Goal: Task Accomplishment & Management: Manage account settings

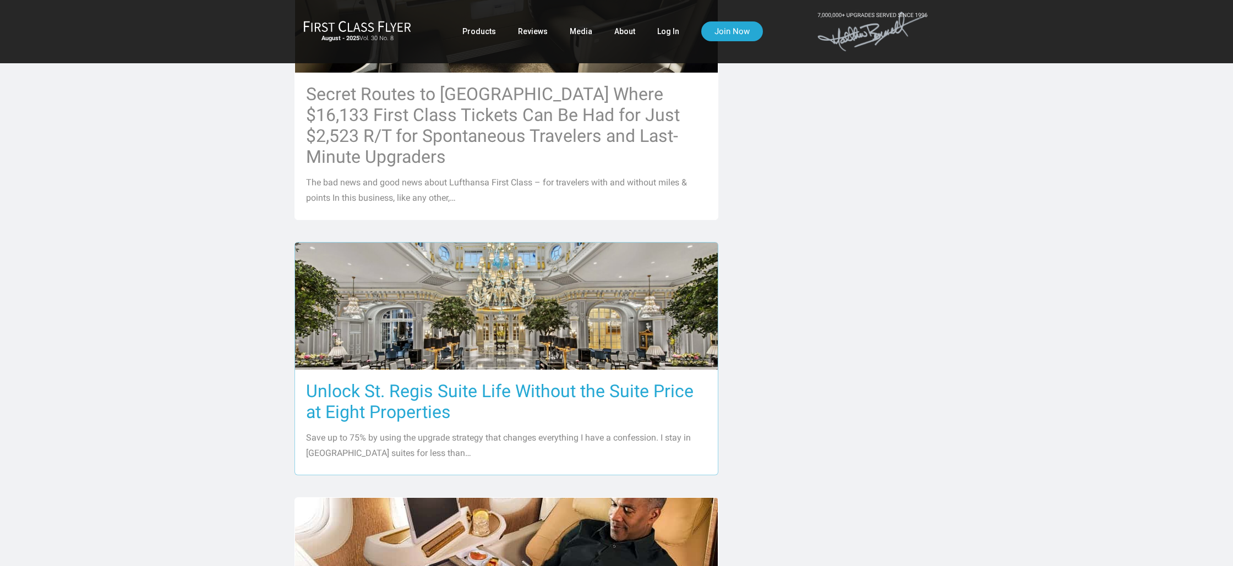
scroll to position [634, 0]
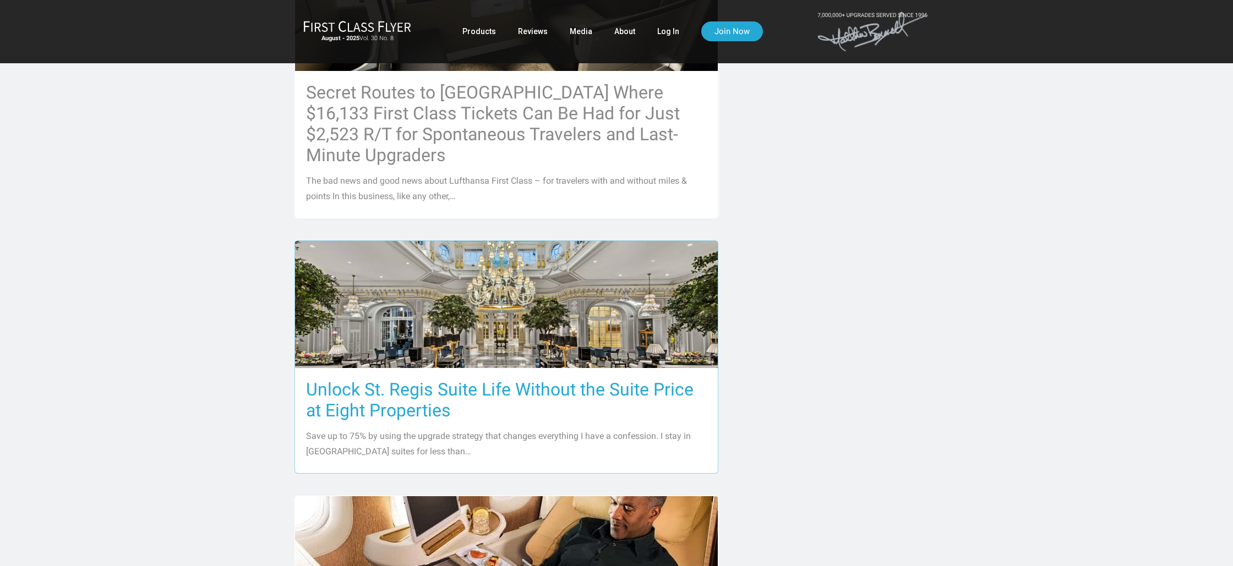
click at [414, 379] on h3 "Unlock St. Regis Suite Life Without the Suite Price at Eight Properties" at bounding box center [506, 400] width 401 height 42
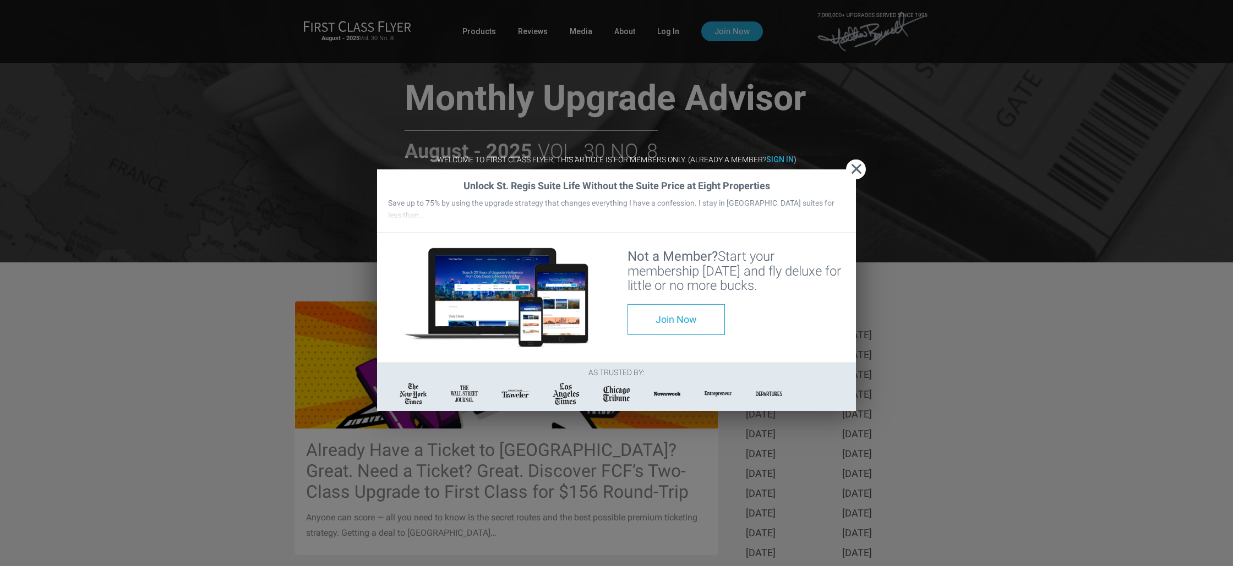
scroll to position [2050, 0]
click at [703, 390] on img at bounding box center [717, 394] width 29 height 9
click at [852, 163] on span "Close" at bounding box center [856, 169] width 20 height 12
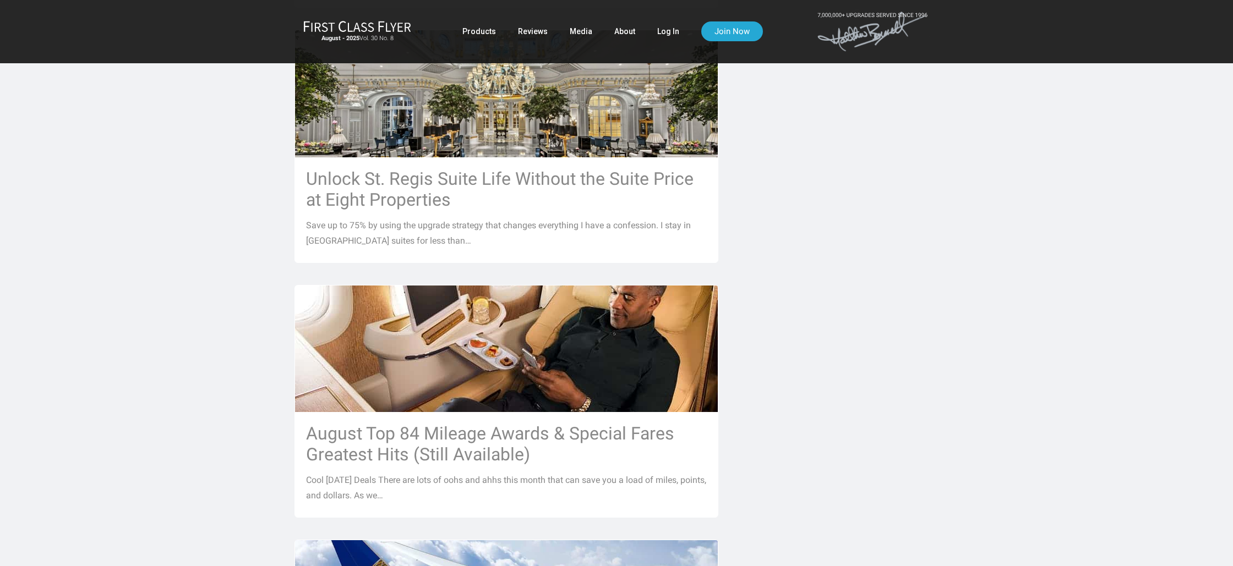
scroll to position [855, 0]
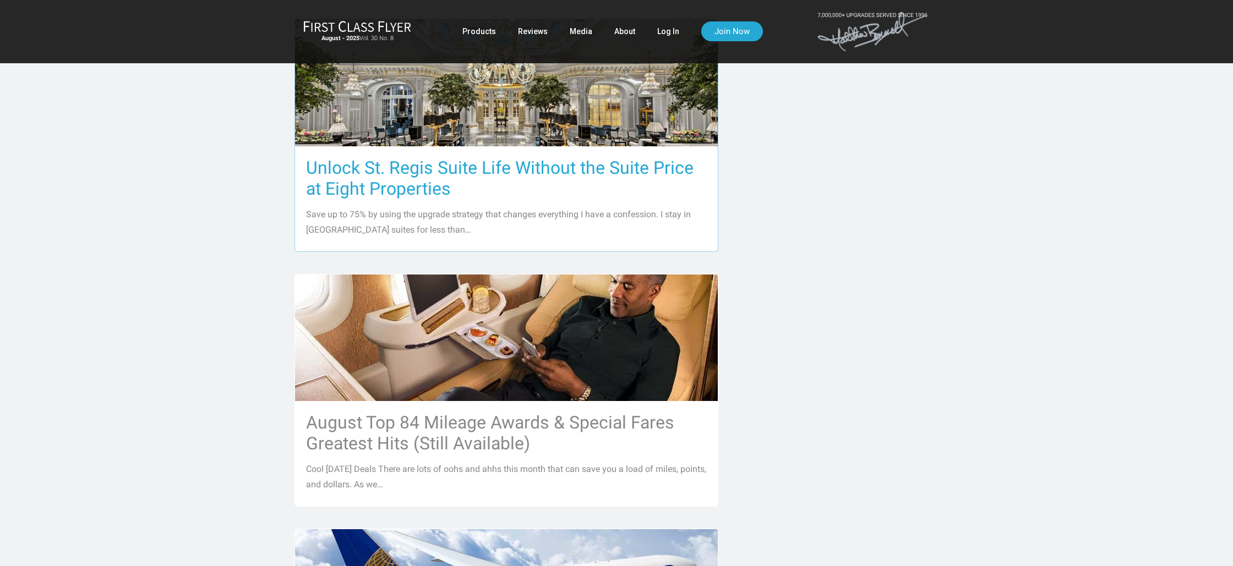
click at [604, 108] on img at bounding box center [506, 83] width 423 height 282
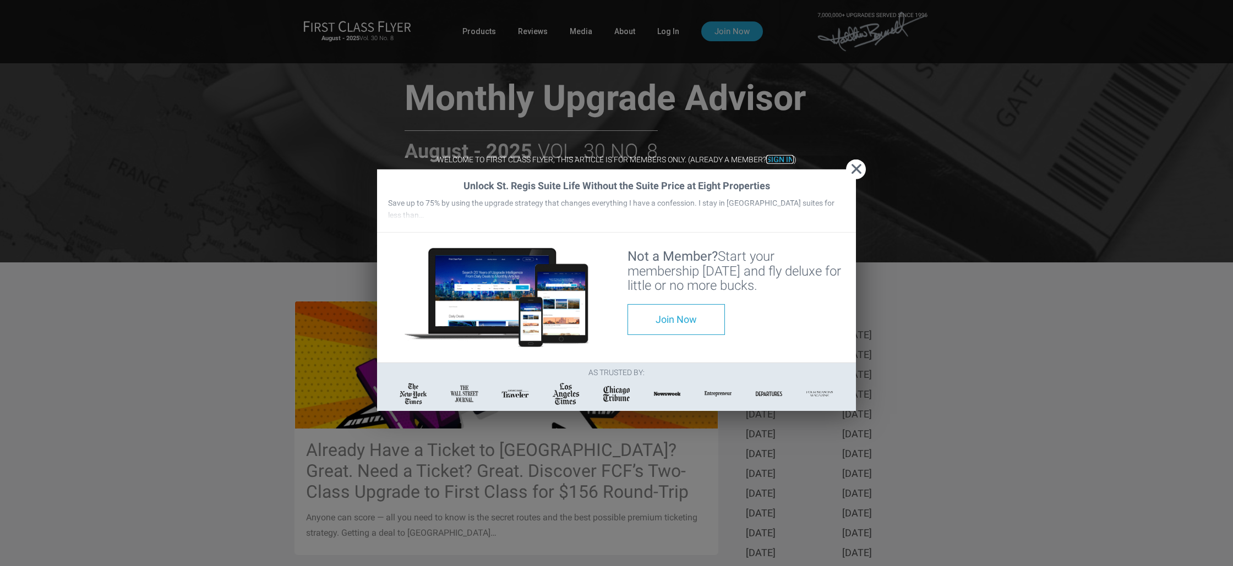
click at [776, 155] on strong "Sign In" at bounding box center [780, 159] width 28 height 9
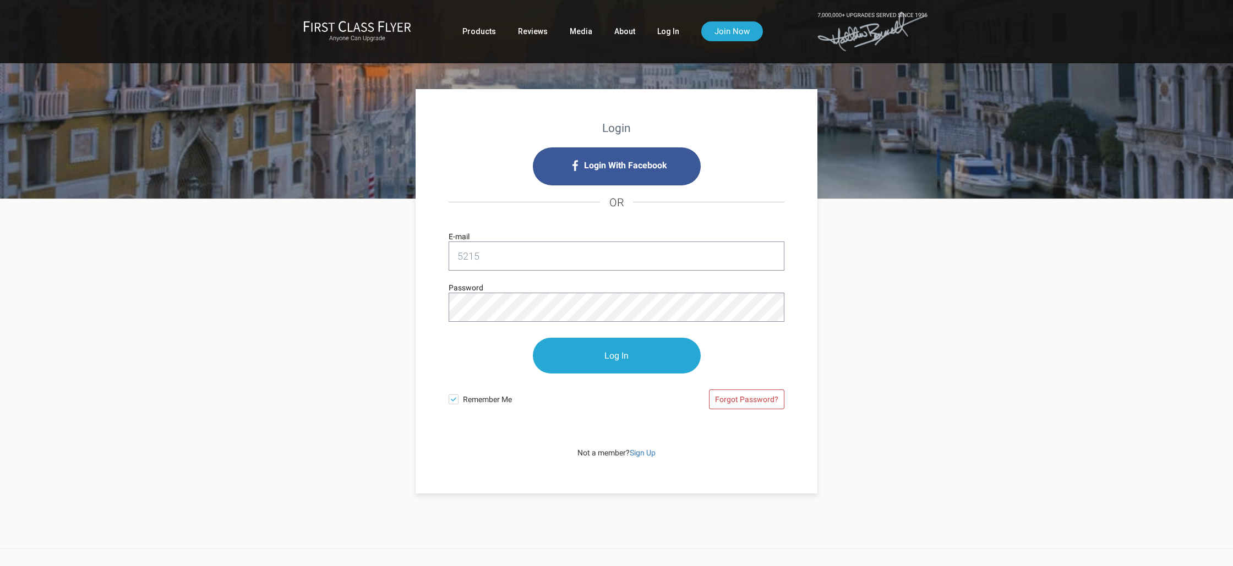
type input "5215silverfox@gmail.com"
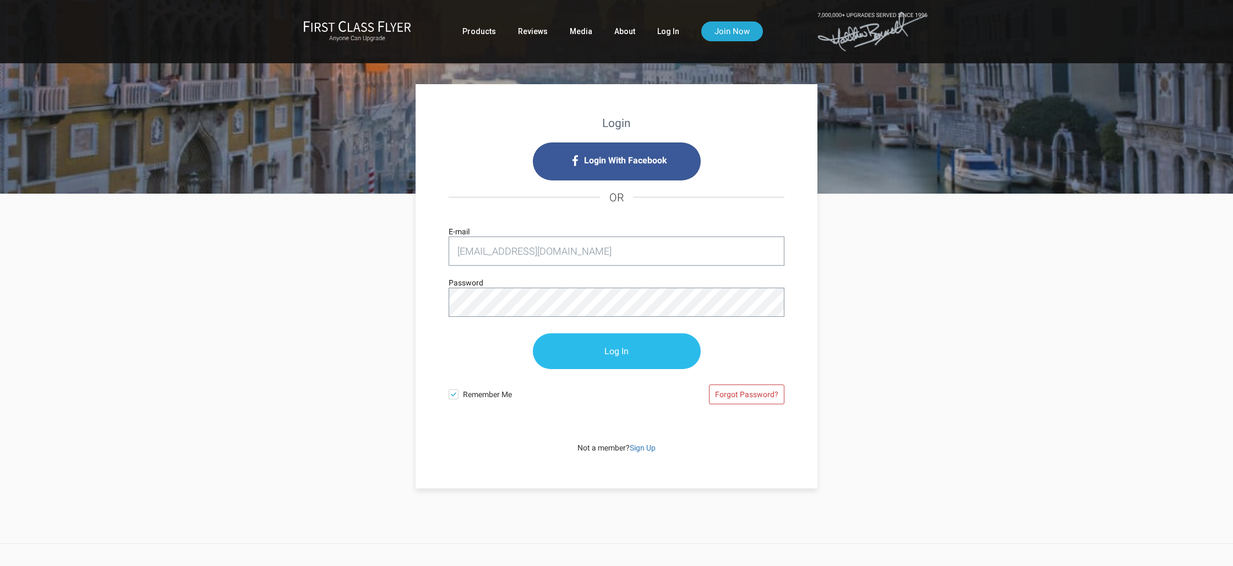
click at [630, 361] on input "Log In" at bounding box center [617, 352] width 168 height 36
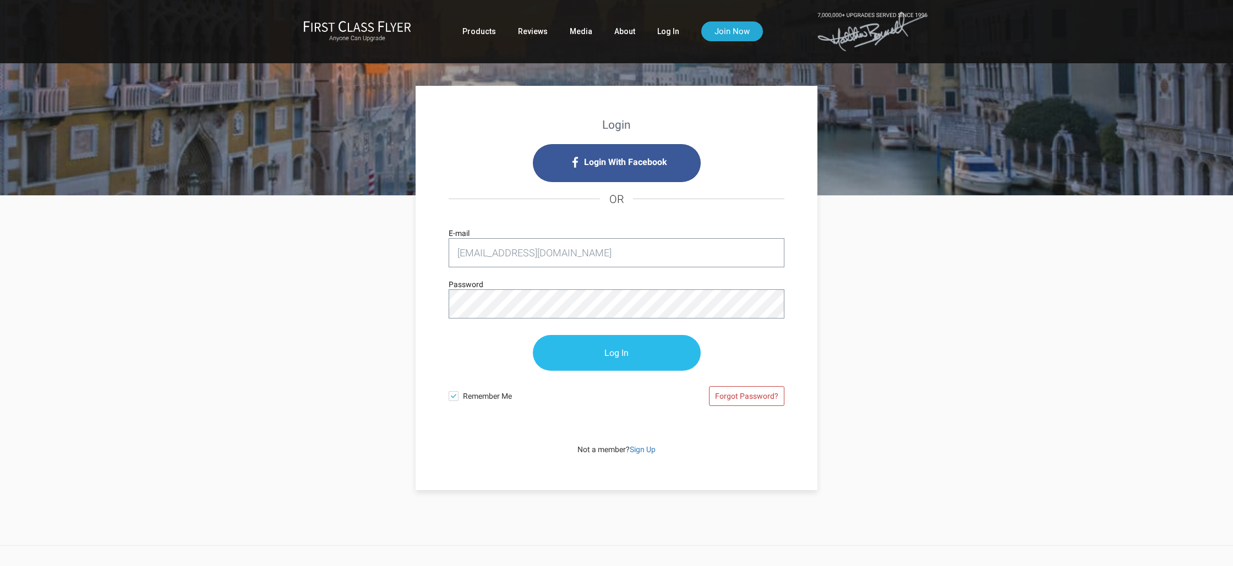
click at [615, 355] on input "Log In" at bounding box center [617, 353] width 168 height 36
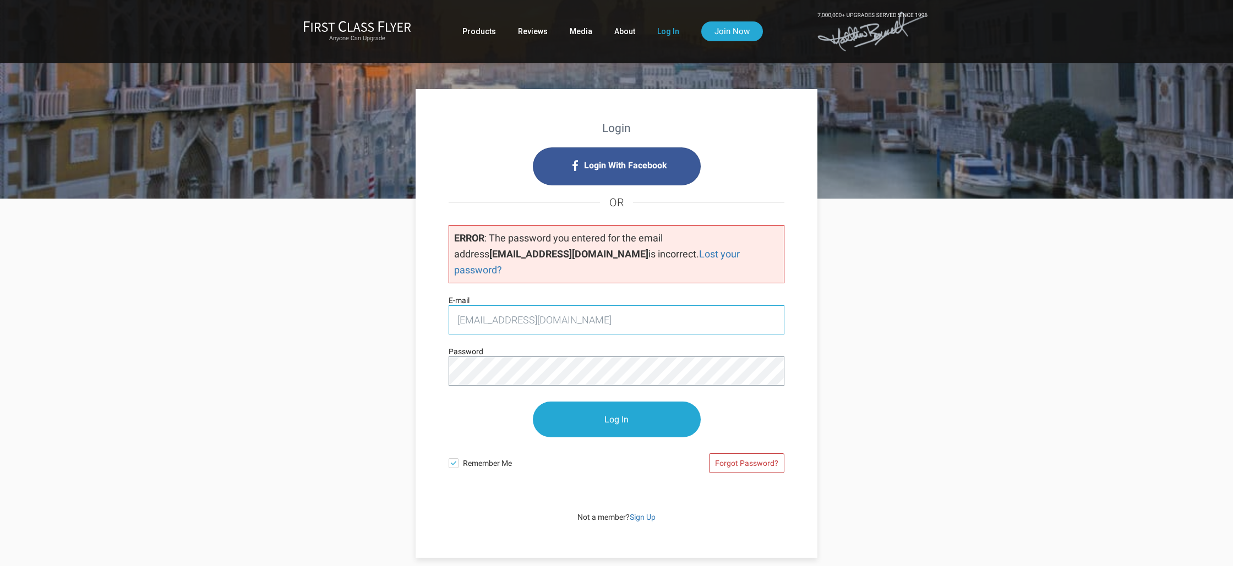
drag, startPoint x: 592, startPoint y: 309, endPoint x: 504, endPoint y: 294, distance: 88.9
click at [504, 306] on input "5215silverfox@gmail.com" at bounding box center [617, 320] width 336 height 29
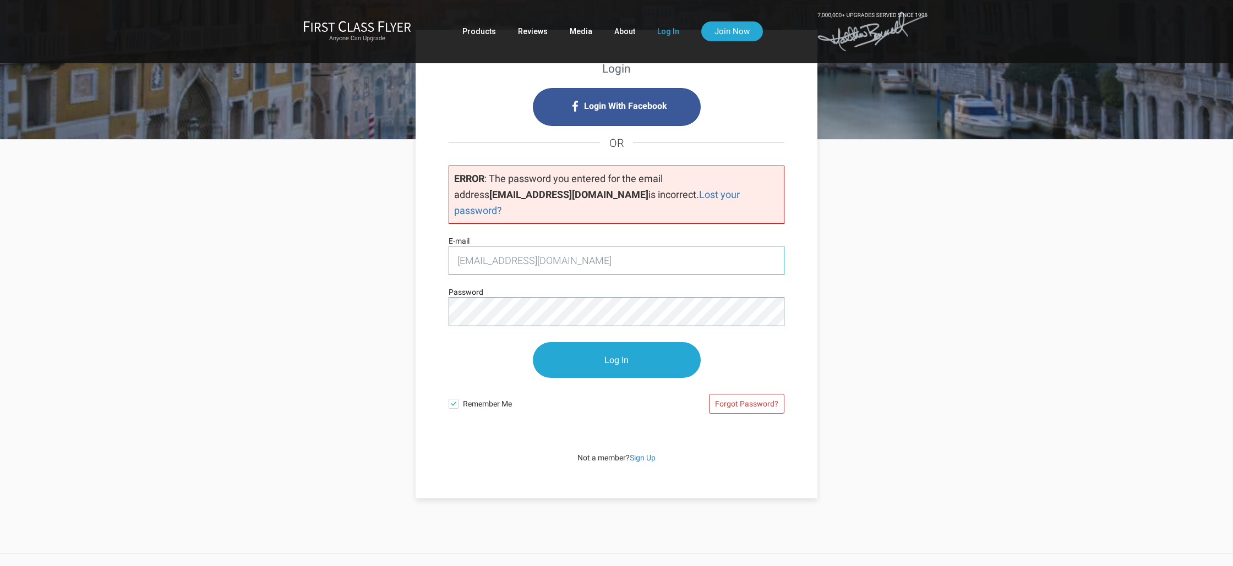
scroll to position [60, 0]
type input "pnewman27@aol.com"
click at [573, 342] on input "Log In" at bounding box center [617, 360] width 168 height 36
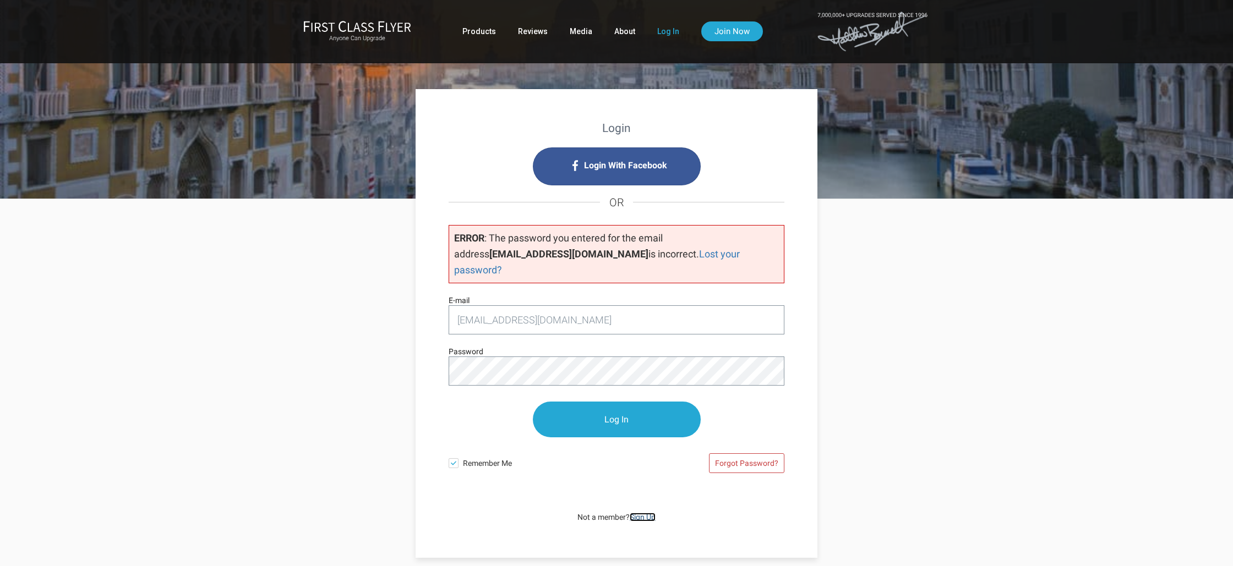
click at [632, 513] on link "Sign Up" at bounding box center [643, 517] width 26 height 9
